Goal: Check status: Check status

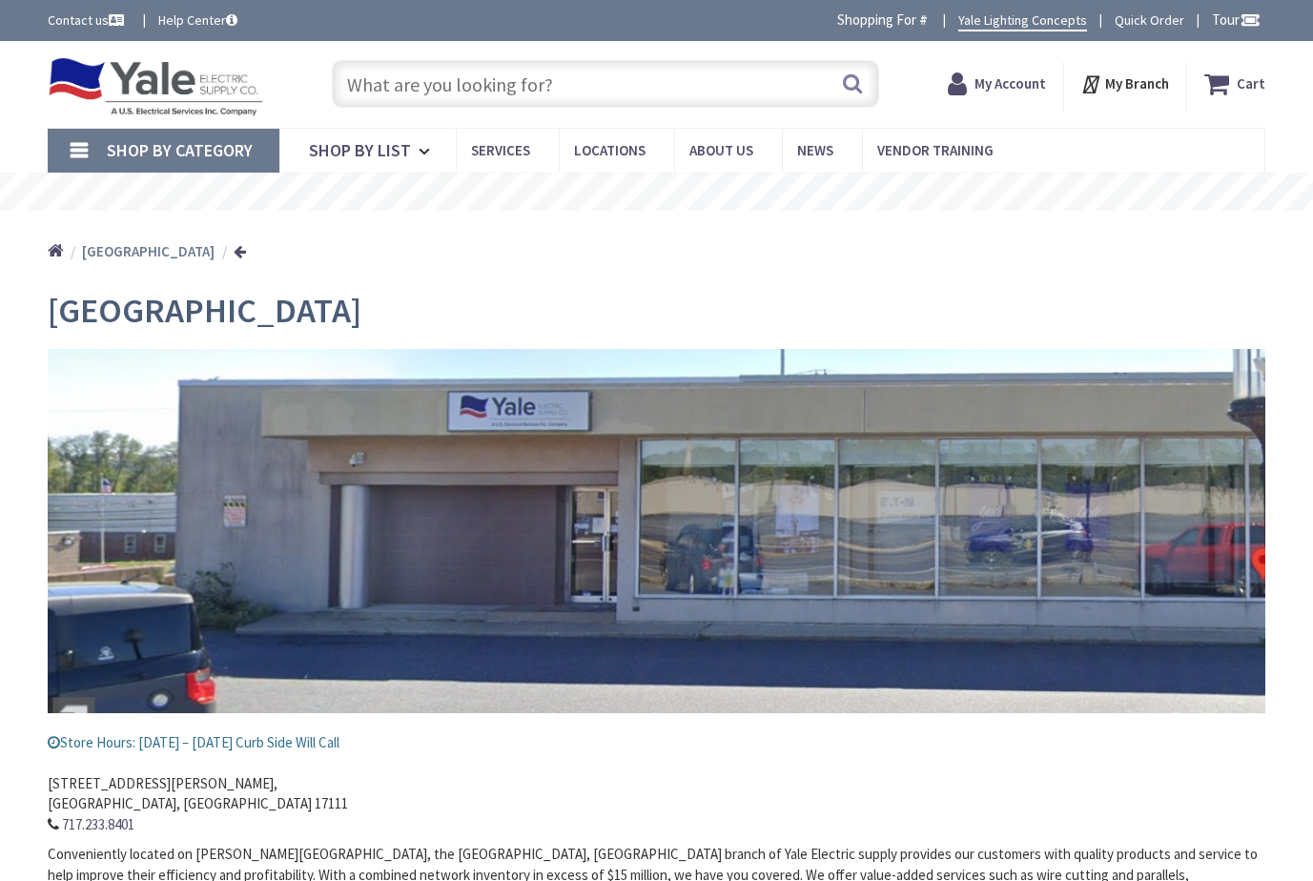
type input "[GEOGRAPHIC_DATA], [GEOGRAPHIC_DATA]"
click at [435, 87] on input "text" at bounding box center [605, 84] width 547 height 48
click at [990, 78] on strong "My Account" at bounding box center [984, 77] width 72 height 18
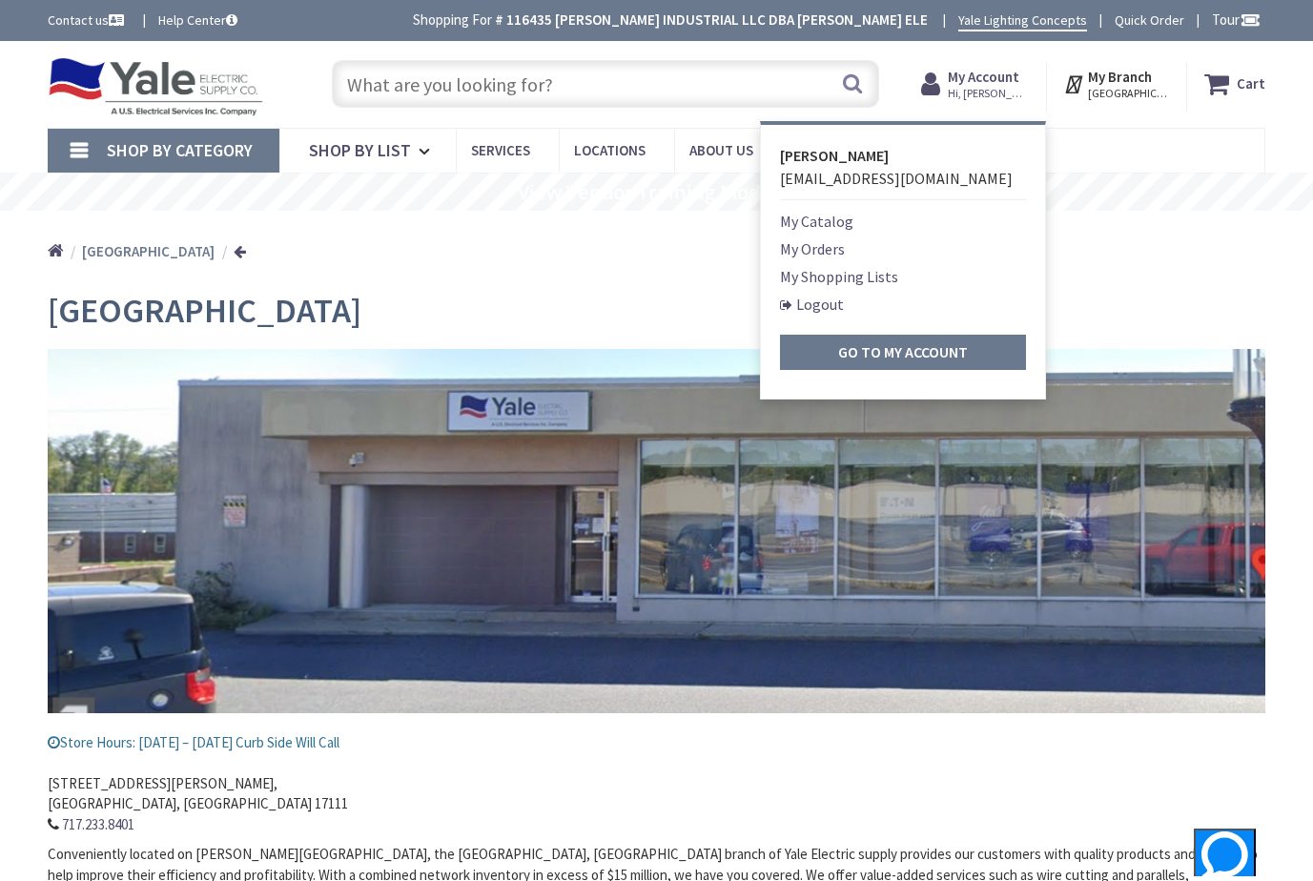
click at [812, 248] on link "My Orders" at bounding box center [812, 248] width 65 height 23
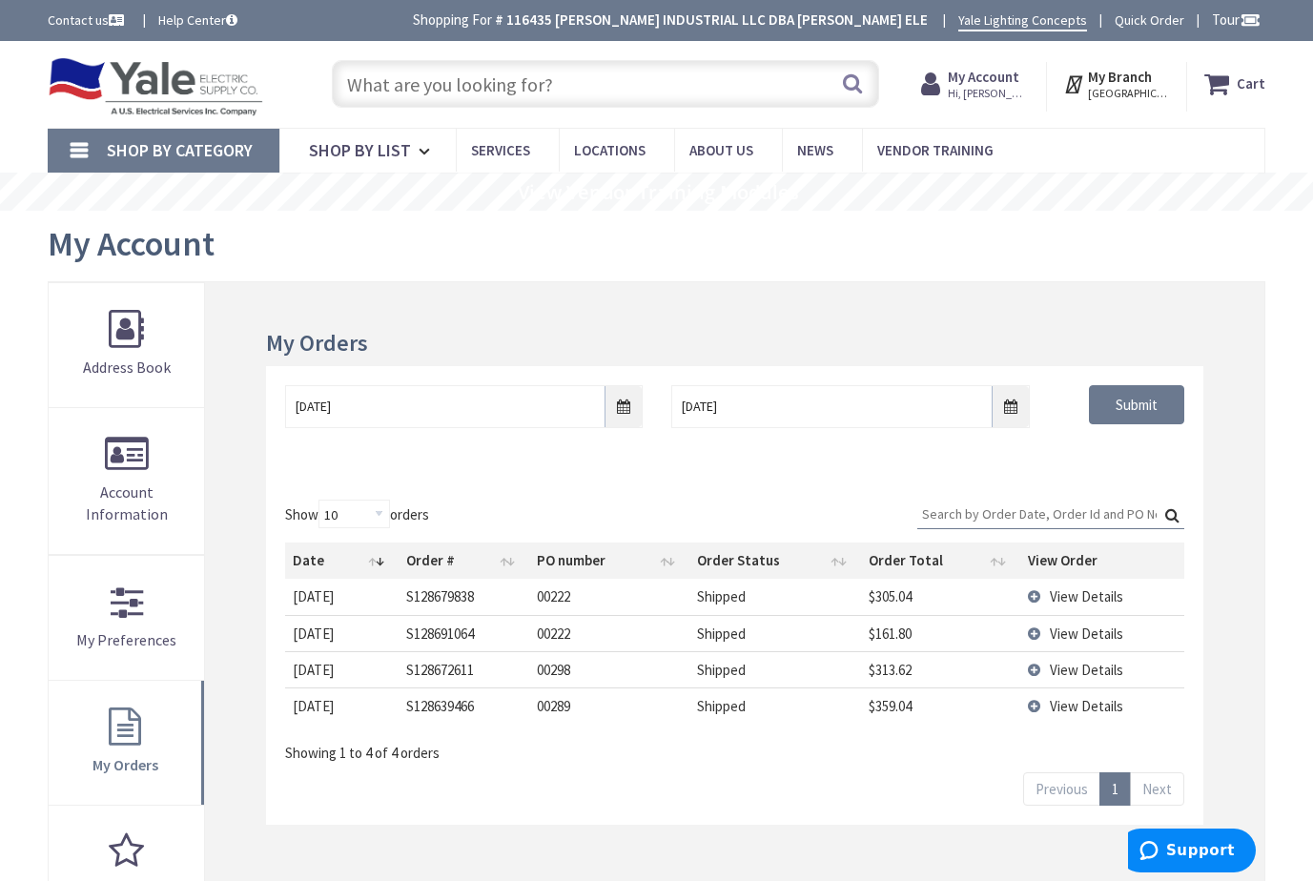
click at [1071, 661] on span "View Details" at bounding box center [1086, 670] width 73 height 18
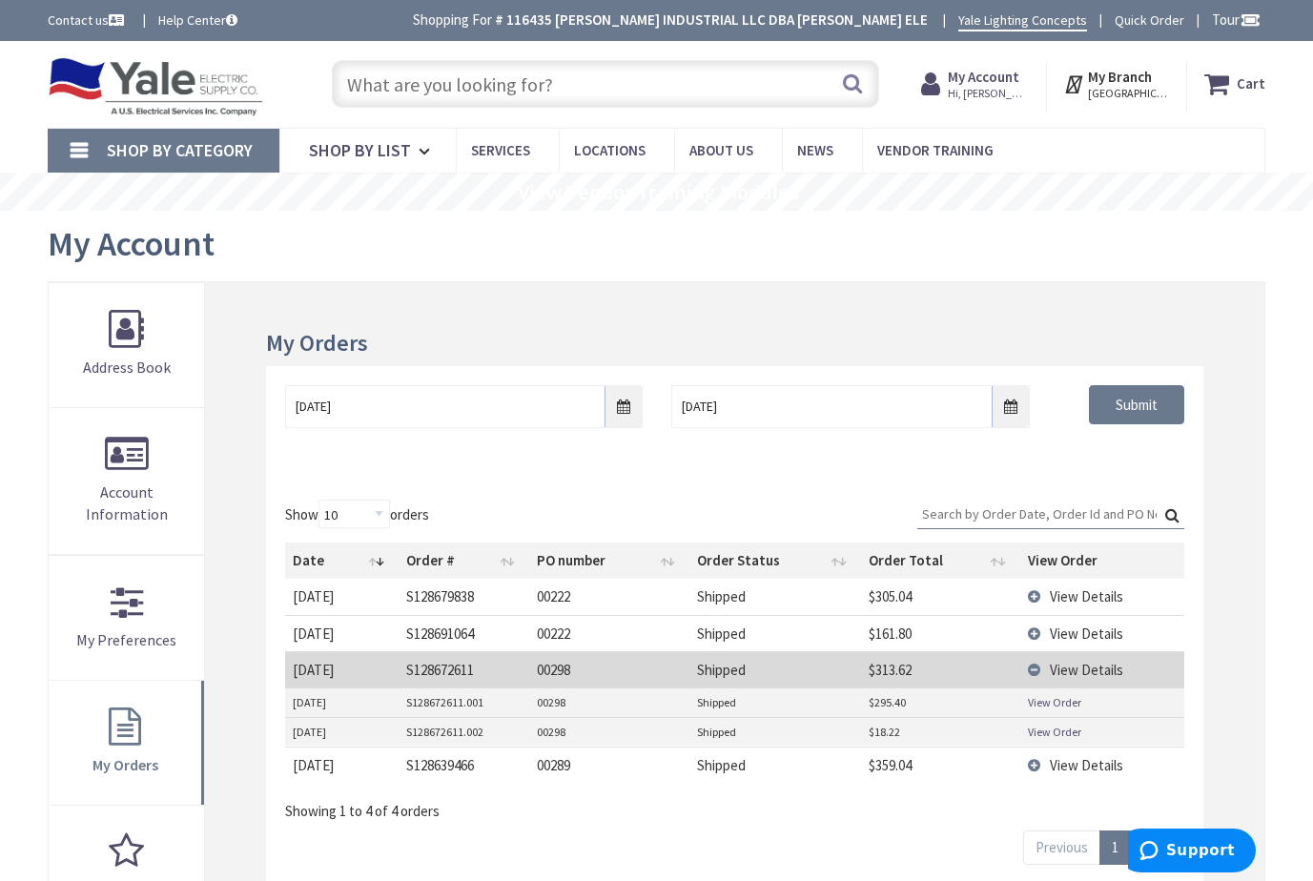
click at [1040, 703] on link "View Order" at bounding box center [1054, 702] width 53 height 16
click at [1024, 734] on td "View Order" at bounding box center [1102, 731] width 165 height 29
click at [819, 735] on td "Shipped" at bounding box center [775, 731] width 172 height 29
click at [499, 667] on td "S128672611" at bounding box center [465, 669] width 132 height 36
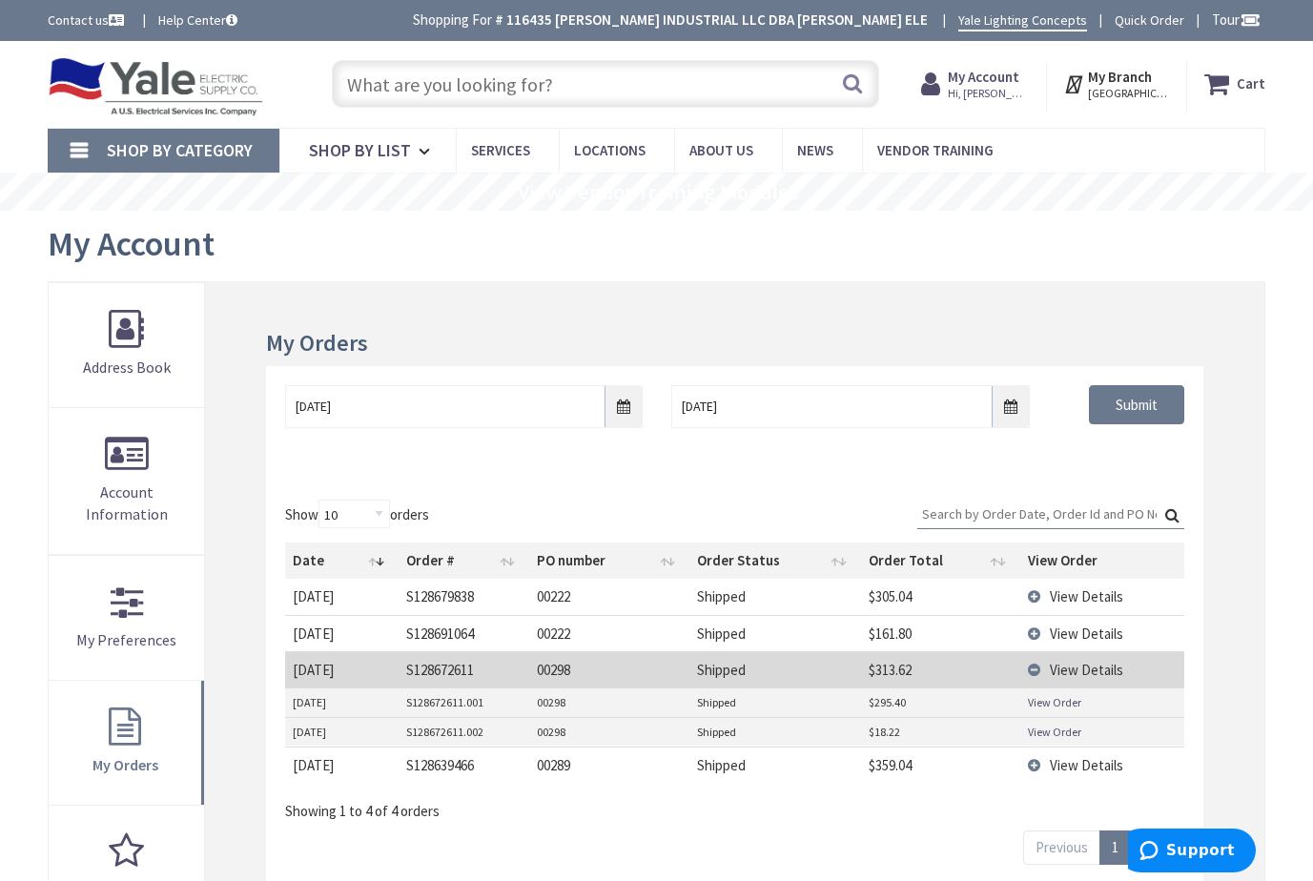
click at [502, 667] on td "S128672611" at bounding box center [465, 669] width 132 height 36
click at [1031, 667] on td "View Details" at bounding box center [1102, 669] width 165 height 36
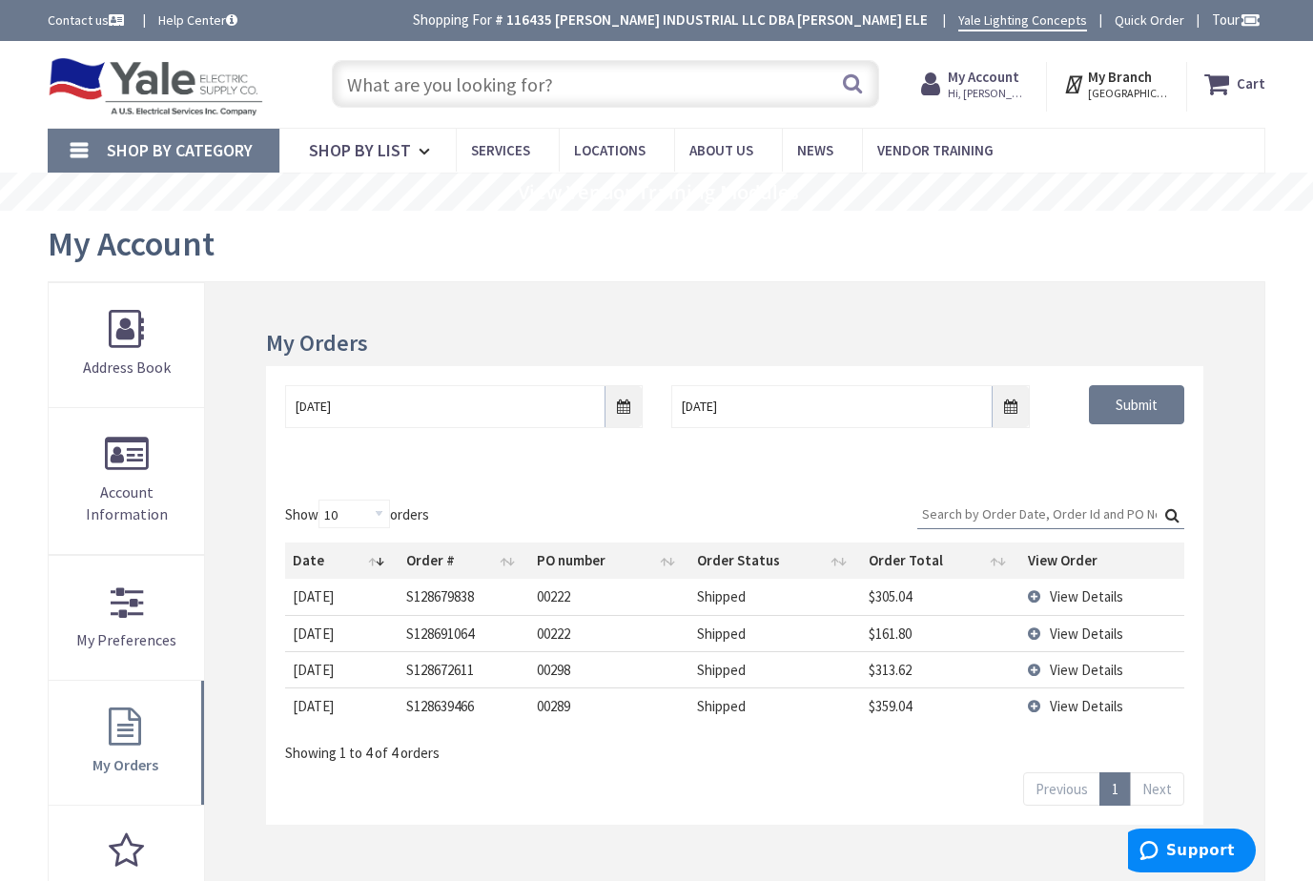
click at [1032, 668] on td "View Details" at bounding box center [1102, 669] width 165 height 36
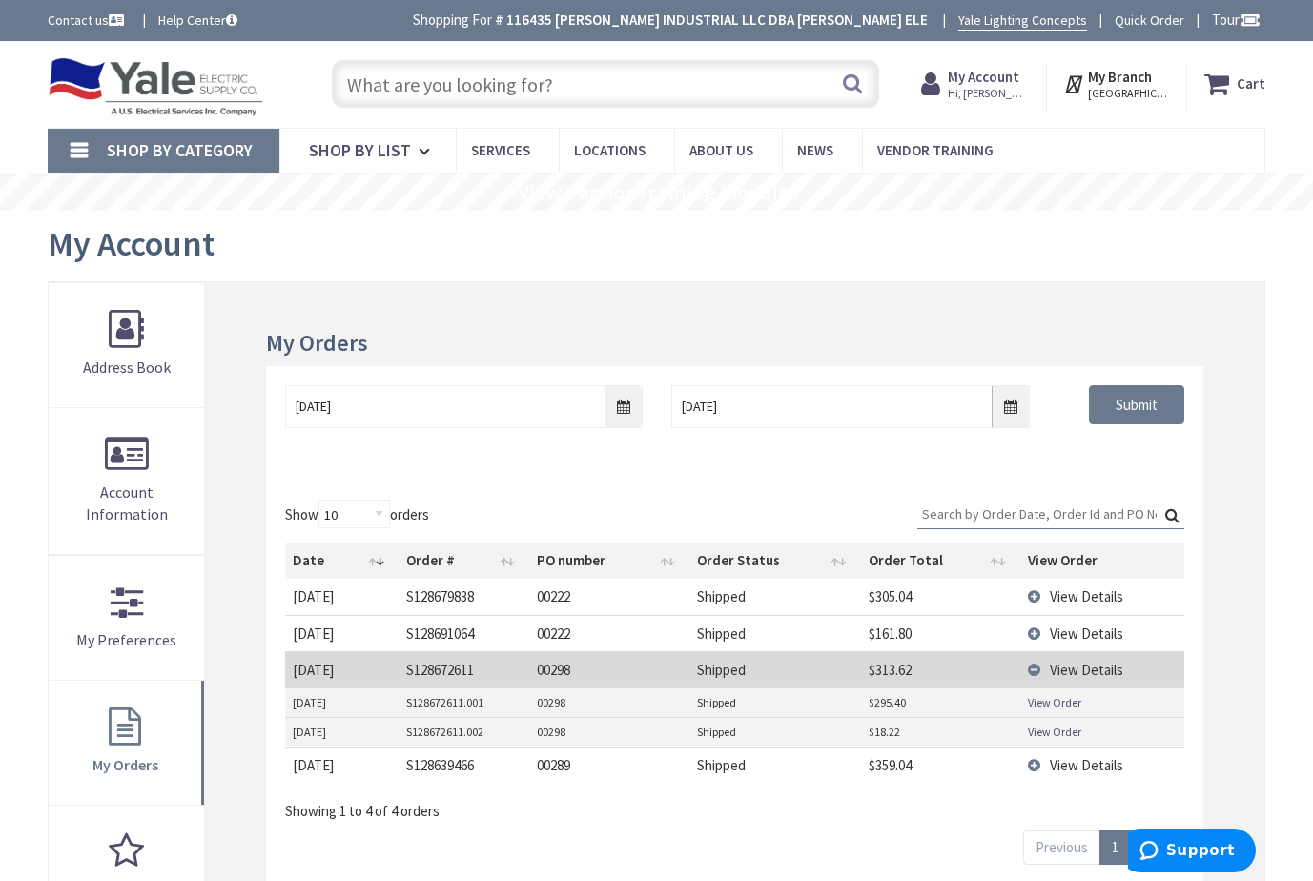
click at [485, 733] on td "S128672611.002" at bounding box center [465, 731] width 132 height 29
click at [1044, 731] on link "View Order" at bounding box center [1054, 732] width 53 height 16
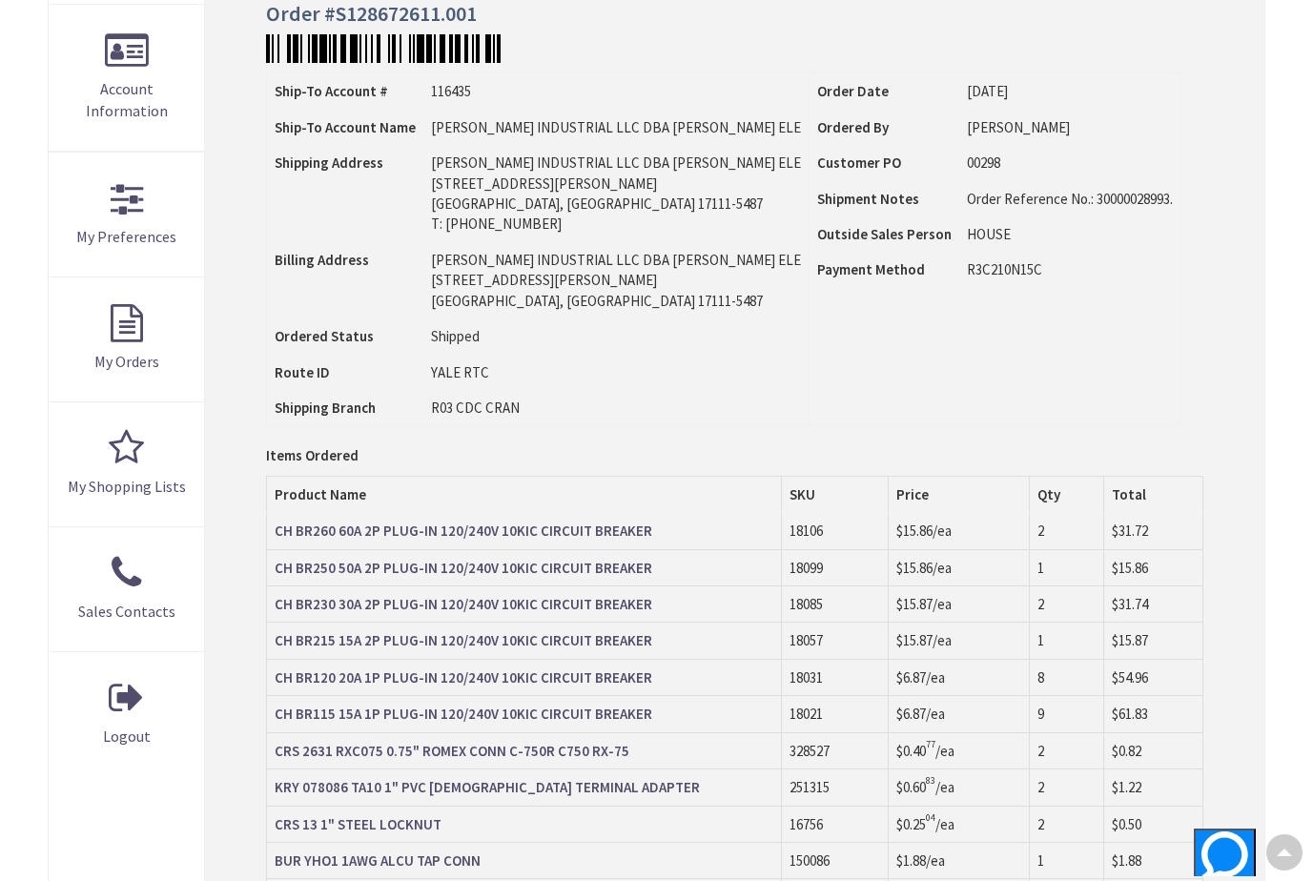
scroll to position [95, 0]
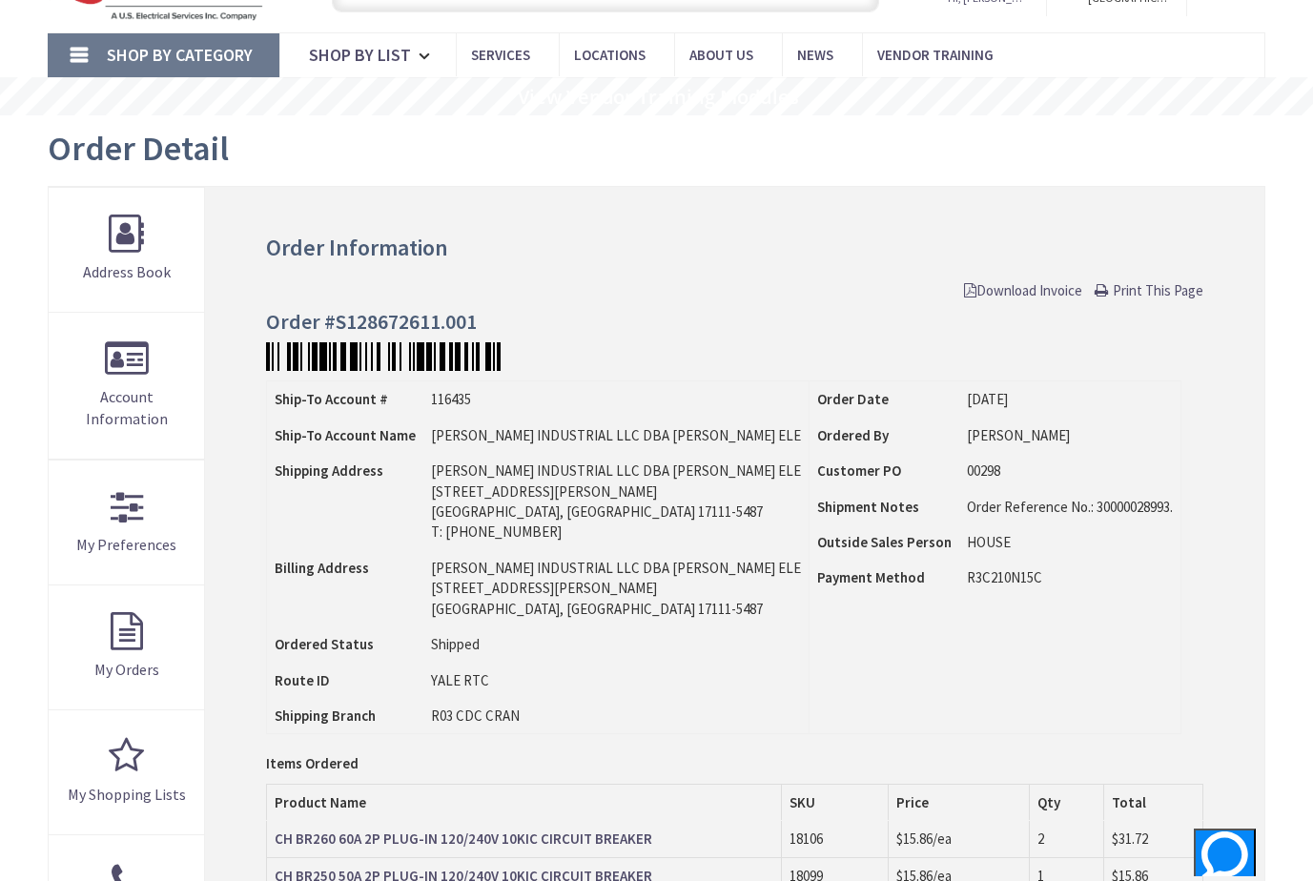
click at [1129, 293] on span "Print This Page" at bounding box center [1158, 290] width 91 height 18
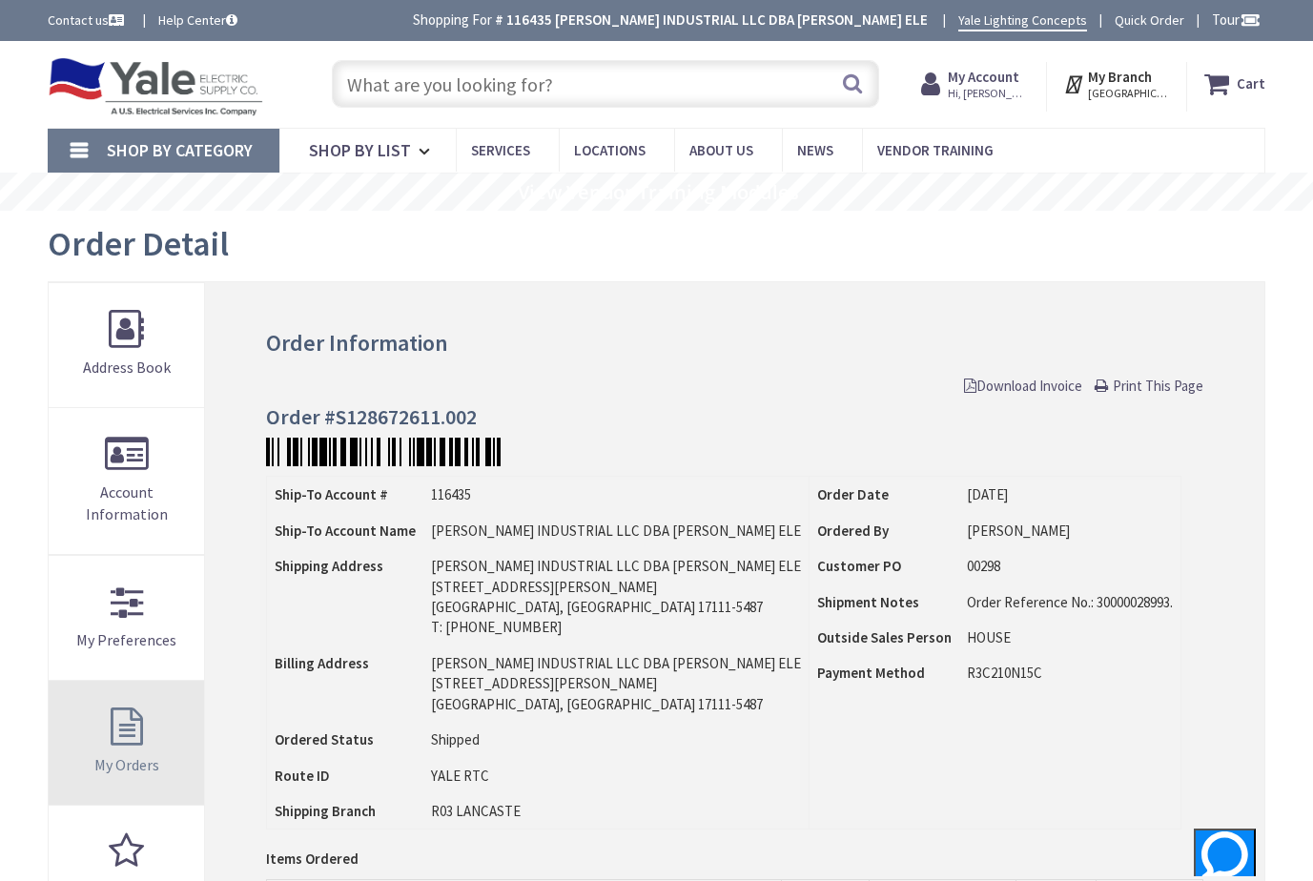
drag, startPoint x: 1138, startPoint y: 384, endPoint x: 131, endPoint y: 774, distance: 1080.5
click at [1138, 384] on span "Print This Page" at bounding box center [1158, 386] width 91 height 18
